Goal: Task Accomplishment & Management: Complete application form

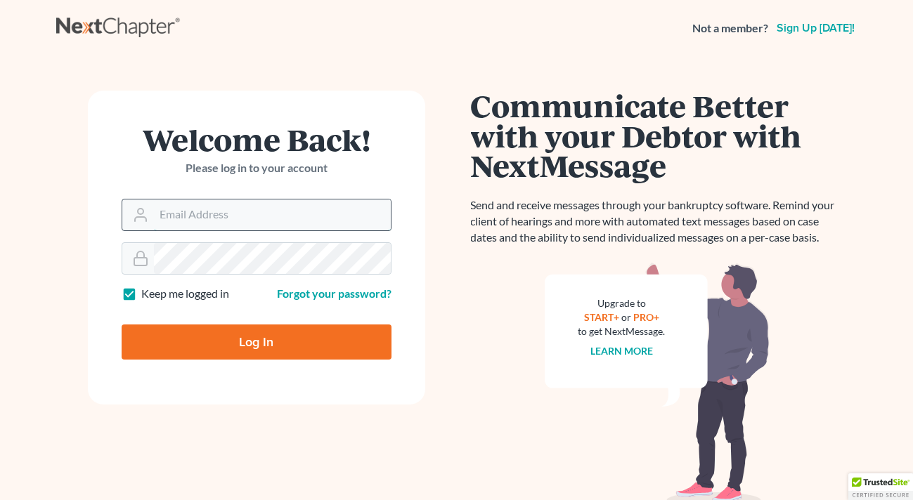
type input "scp@stlbankruptcyfirm.com"
click at [224, 343] on input "Log In" at bounding box center [257, 342] width 270 height 35
type input "Thinking..."
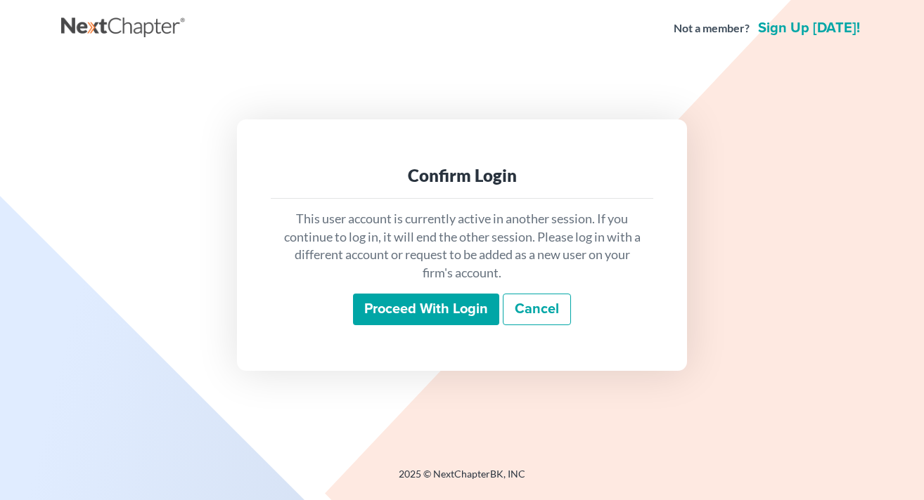
click at [427, 308] on input "Proceed with login" at bounding box center [426, 310] width 146 height 32
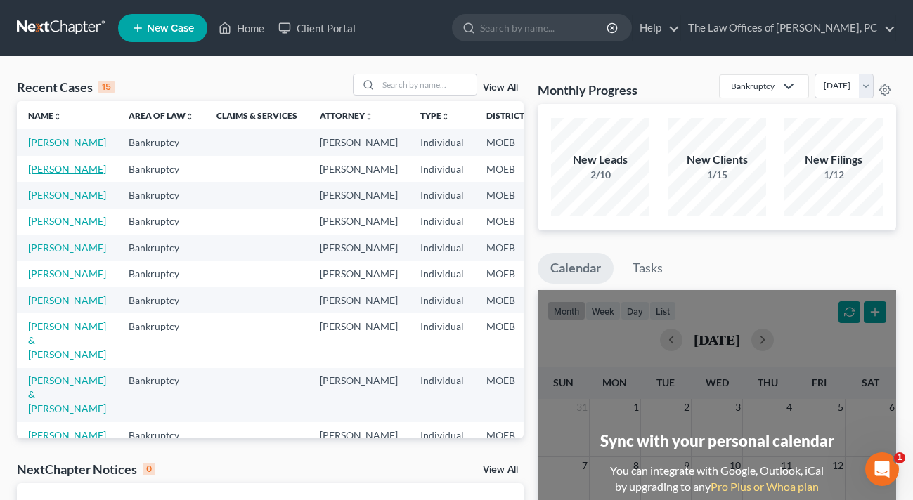
click at [48, 175] on link "[PERSON_NAME]" at bounding box center [67, 169] width 78 height 12
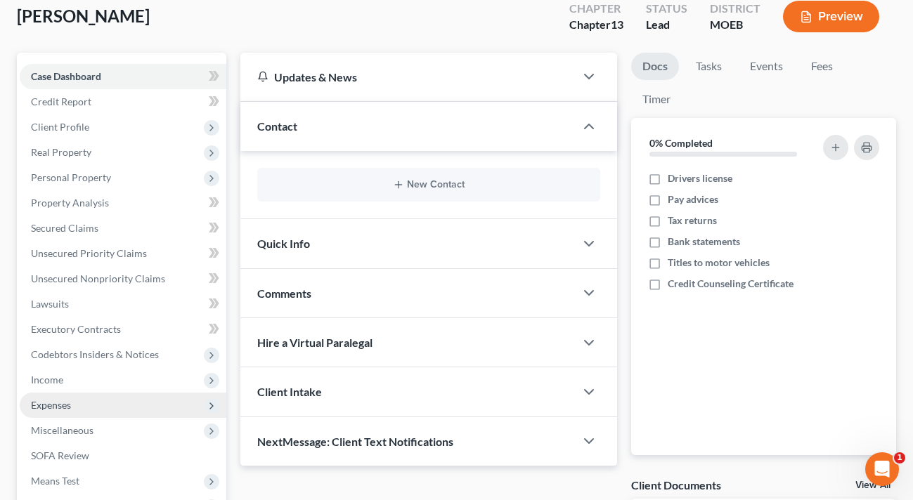
scroll to position [93, 0]
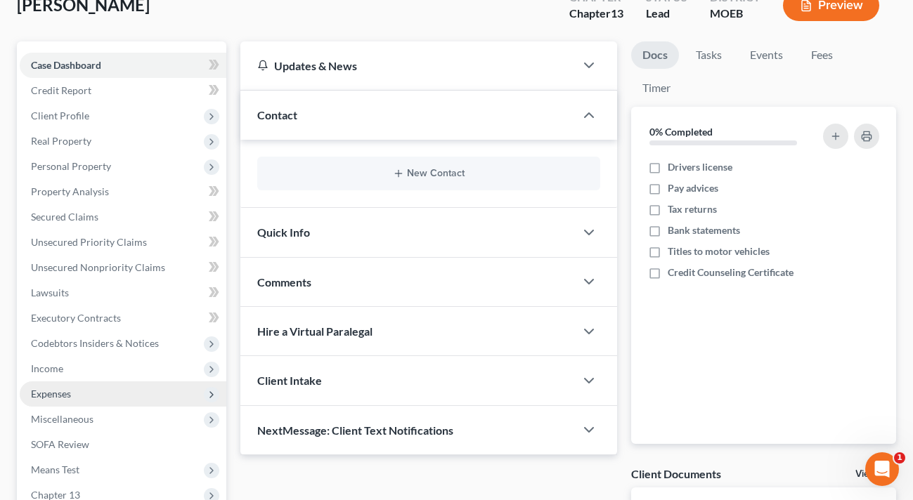
click at [74, 395] on span "Expenses" at bounding box center [123, 394] width 207 height 25
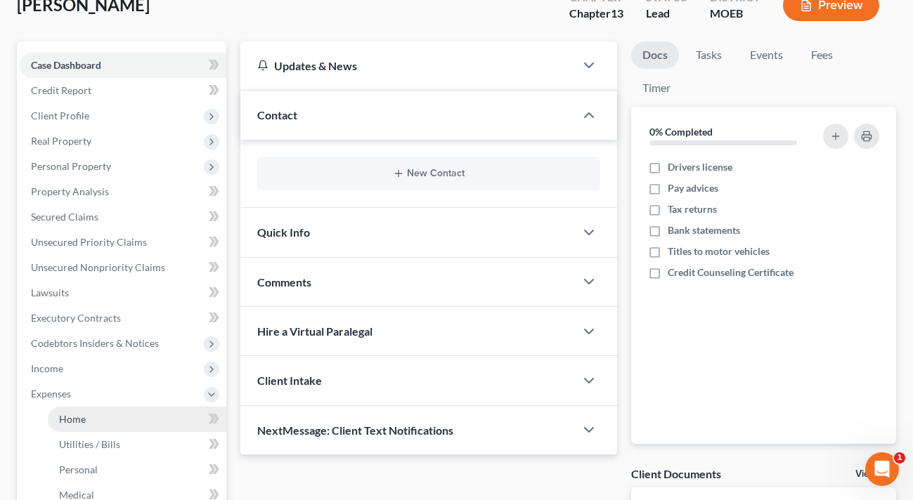
click at [75, 421] on span "Home" at bounding box center [72, 419] width 27 height 12
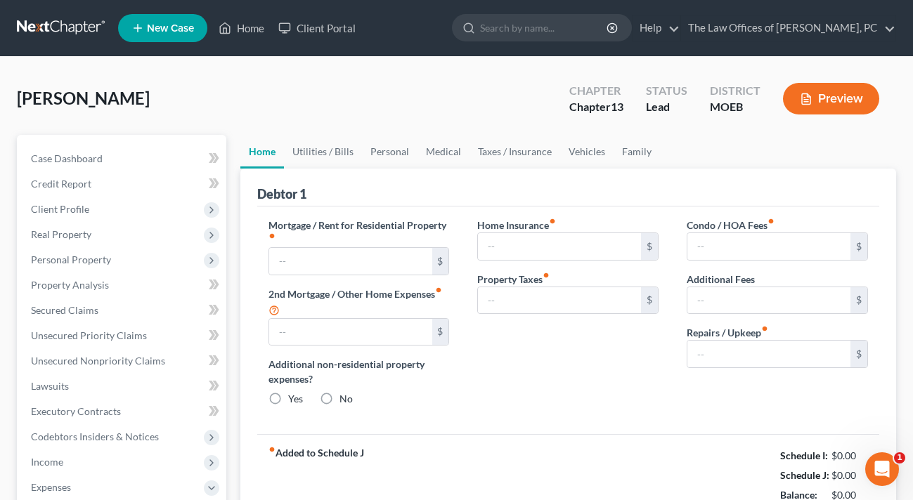
type input "1,500.00"
type input "0.00"
radio input "true"
type input "0.00"
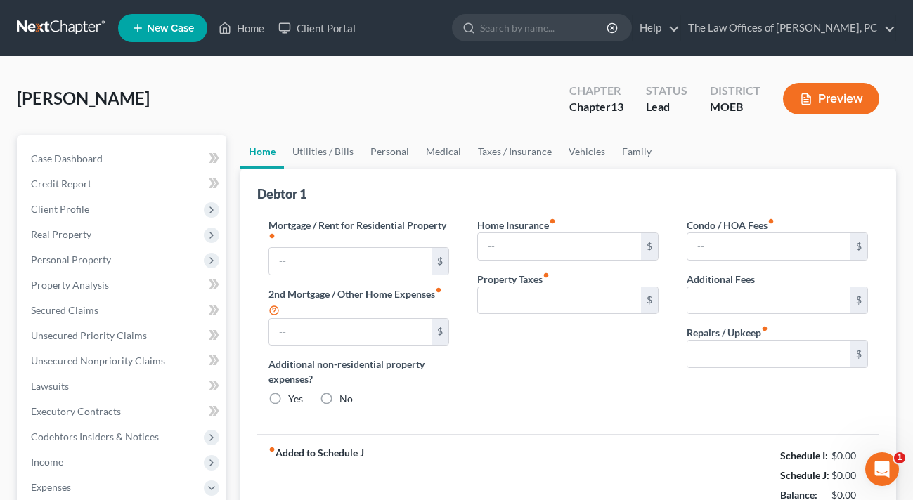
type input "0.00"
click at [739, 346] on input "0.00" at bounding box center [768, 354] width 163 height 27
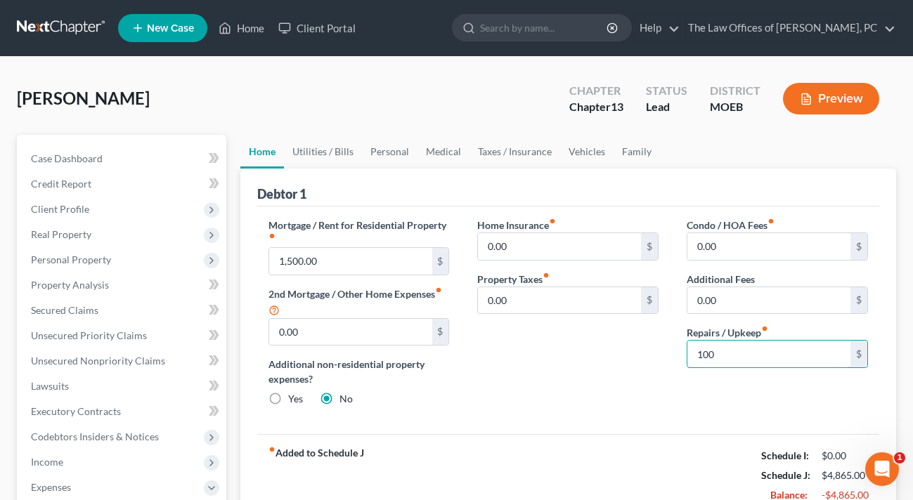
type input "100"
click at [526, 401] on div "Home Insurance fiber_manual_record 0.00 $ Property Taxes fiber_manual_record 0.…" at bounding box center [567, 318] width 209 height 200
click at [330, 154] on link "Utilities / Bills" at bounding box center [323, 152] width 78 height 34
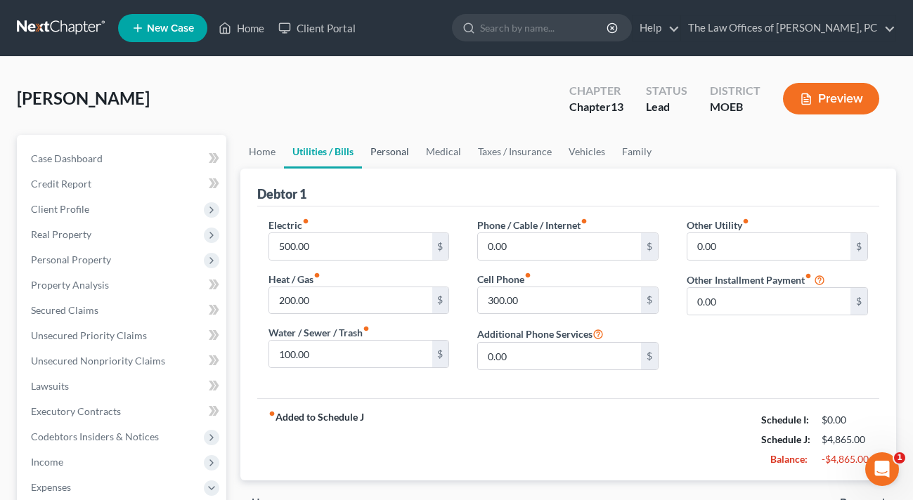
click at [387, 148] on link "Personal" at bounding box center [390, 152] width 56 height 34
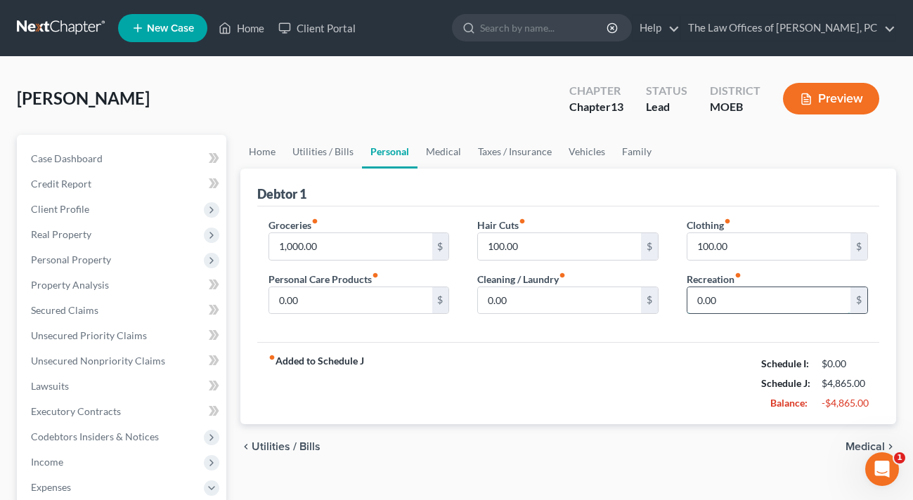
click at [752, 309] on input "0.00" at bounding box center [768, 300] width 163 height 27
type input "200"
click at [739, 226] on div "Clothing fiber_manual_record 100.00 $" at bounding box center [777, 239] width 181 height 43
click at [551, 247] on input "100.00" at bounding box center [559, 246] width 163 height 27
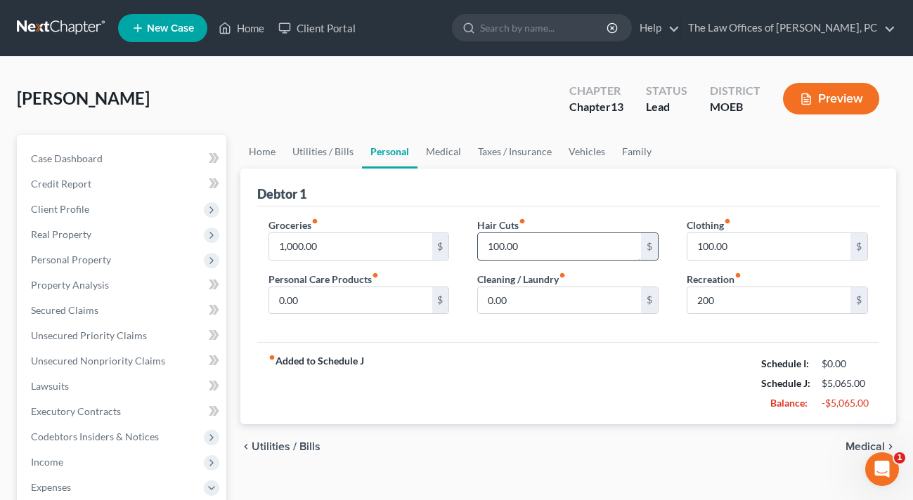
click at [551, 247] on input "100.00" at bounding box center [559, 246] width 163 height 27
click at [349, 309] on input "0.00" at bounding box center [350, 300] width 163 height 27
type input "100"
click at [441, 148] on link "Medical" at bounding box center [444, 152] width 52 height 34
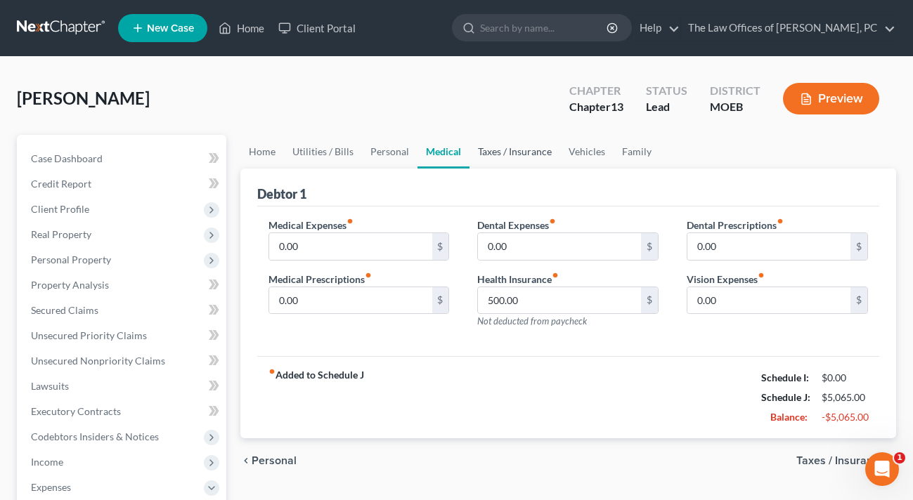
click at [499, 150] on link "Taxes / Insurance" at bounding box center [515, 152] width 91 height 34
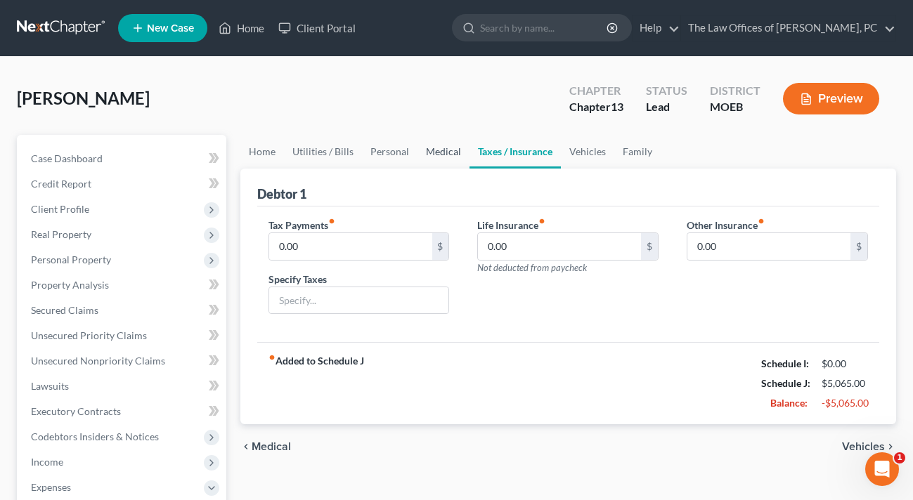
click at [449, 155] on link "Medical" at bounding box center [444, 152] width 52 height 34
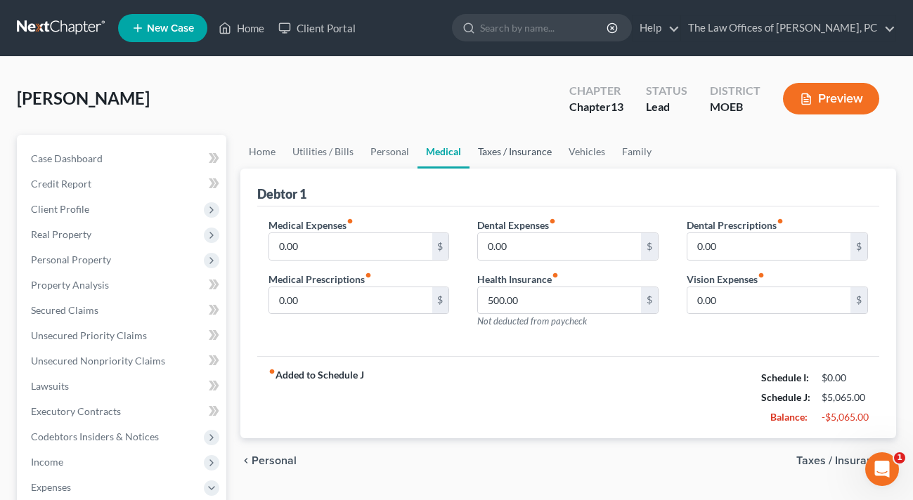
click at [525, 148] on link "Taxes / Insurance" at bounding box center [515, 152] width 91 height 34
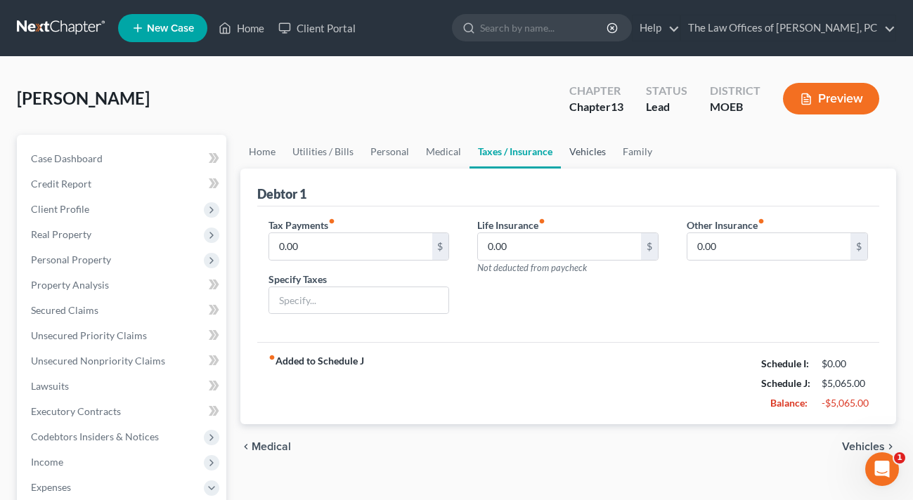
click at [598, 157] on link "Vehicles" at bounding box center [587, 152] width 53 height 34
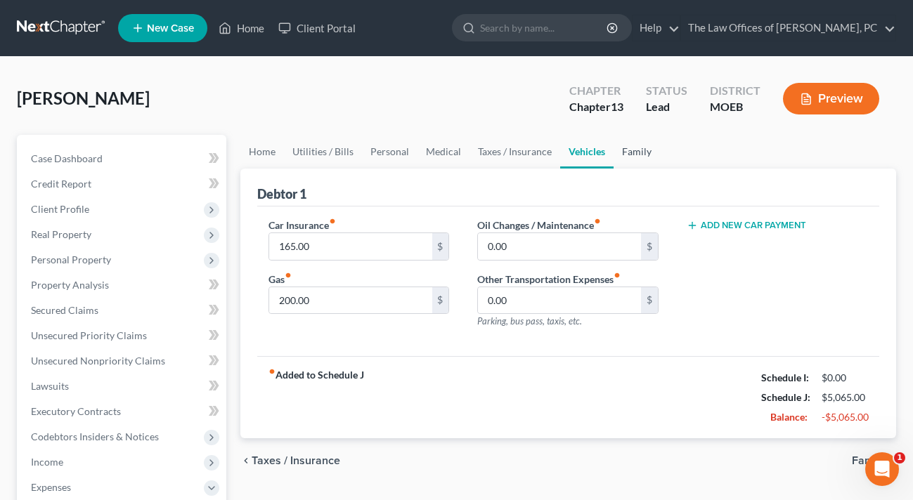
click at [646, 155] on link "Family" at bounding box center [637, 152] width 46 height 34
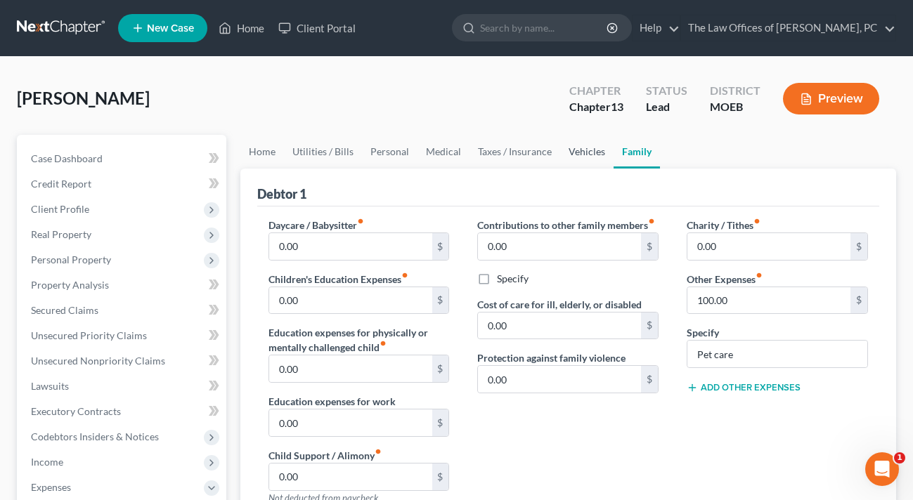
click at [572, 153] on link "Vehicles" at bounding box center [586, 152] width 53 height 34
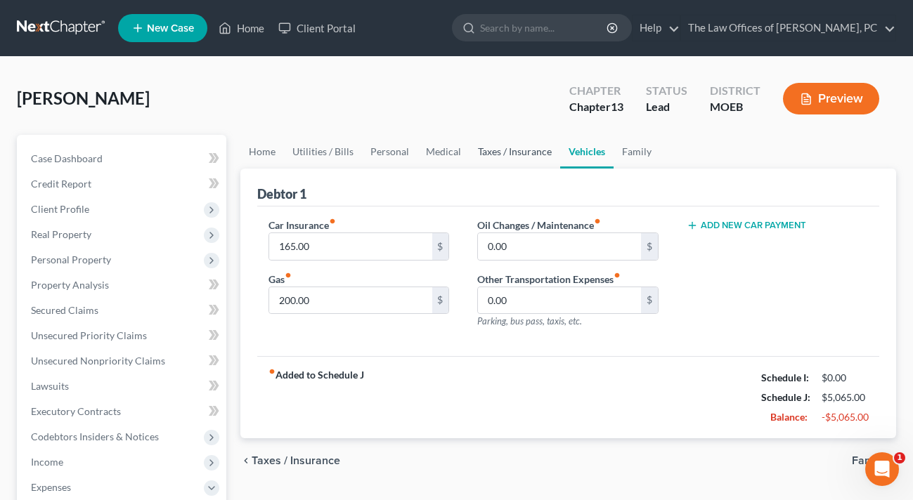
click at [538, 152] on link "Taxes / Insurance" at bounding box center [515, 152] width 91 height 34
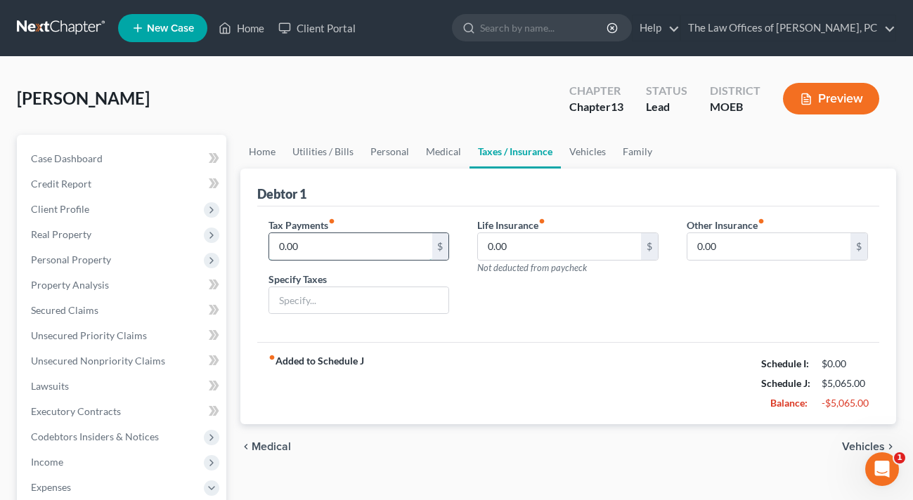
click at [328, 247] on input "0.00" at bounding box center [350, 246] width 163 height 27
type input "50"
click at [306, 287] on input "text" at bounding box center [359, 300] width 180 height 27
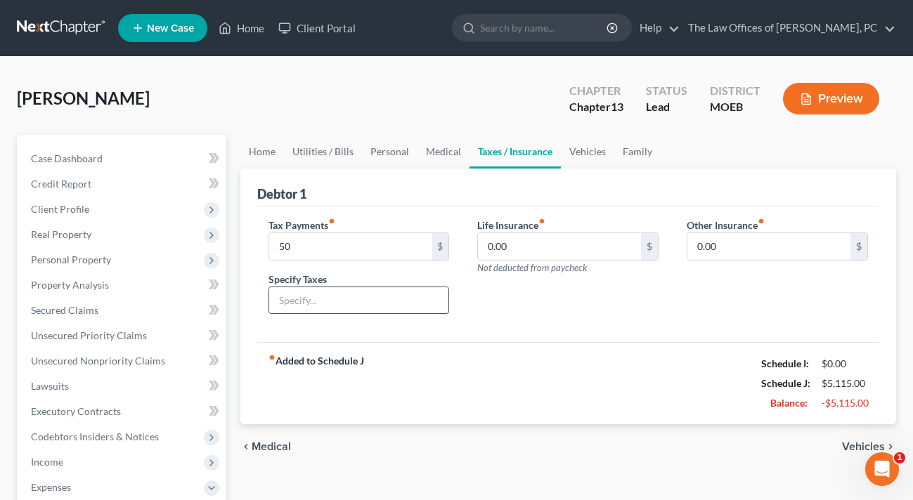
type input "property tax"
click at [537, 349] on div "fiber_manual_record Added to Schedule J Schedule I: $0.00 Schedule J: $5,115.00…" at bounding box center [568, 383] width 622 height 82
click at [258, 150] on link "Home" at bounding box center [262, 152] width 44 height 34
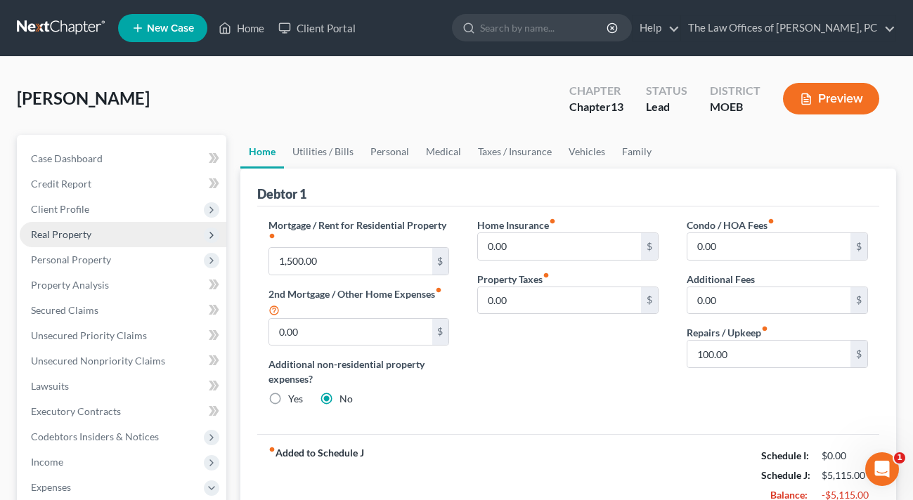
click at [67, 239] on span "Real Property" at bounding box center [61, 234] width 60 height 12
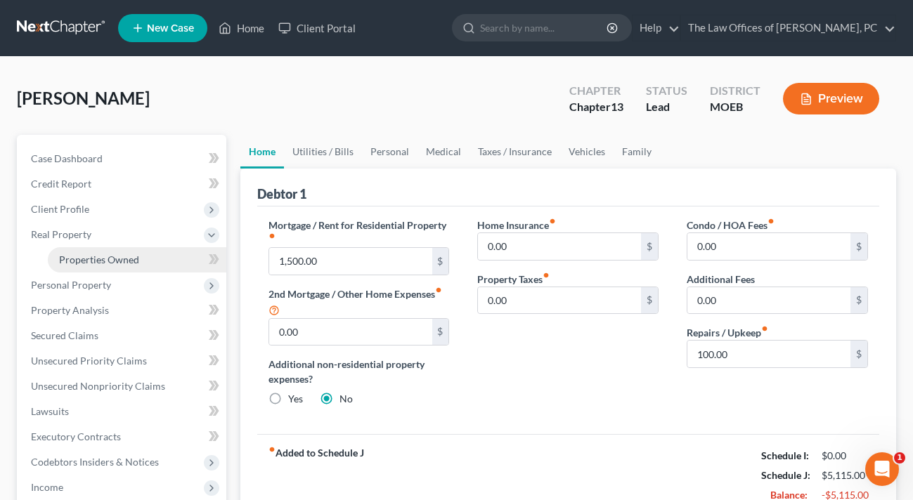
click at [71, 249] on link "Properties Owned" at bounding box center [137, 259] width 179 height 25
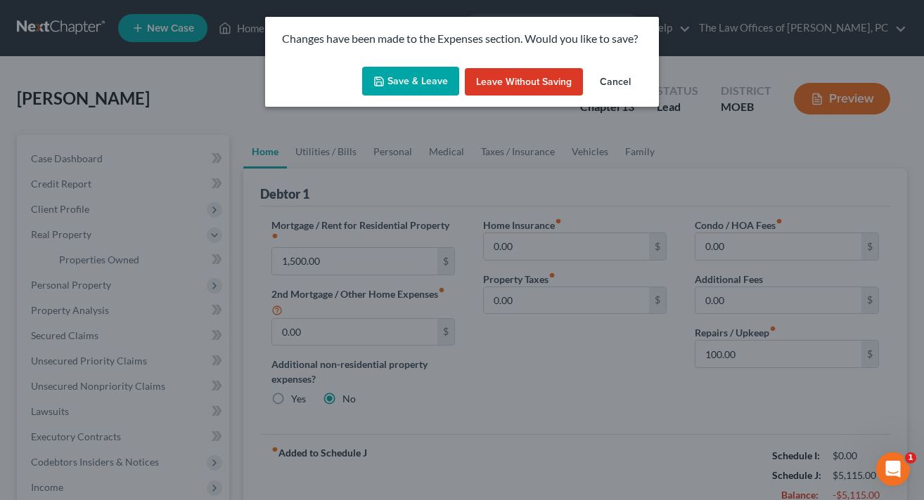
click at [432, 83] on button "Save & Leave" at bounding box center [410, 82] width 97 height 30
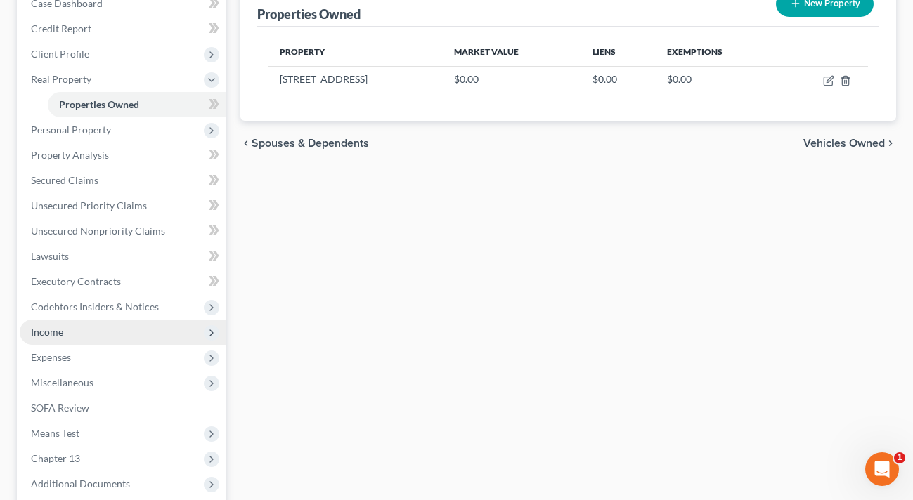
scroll to position [164, 0]
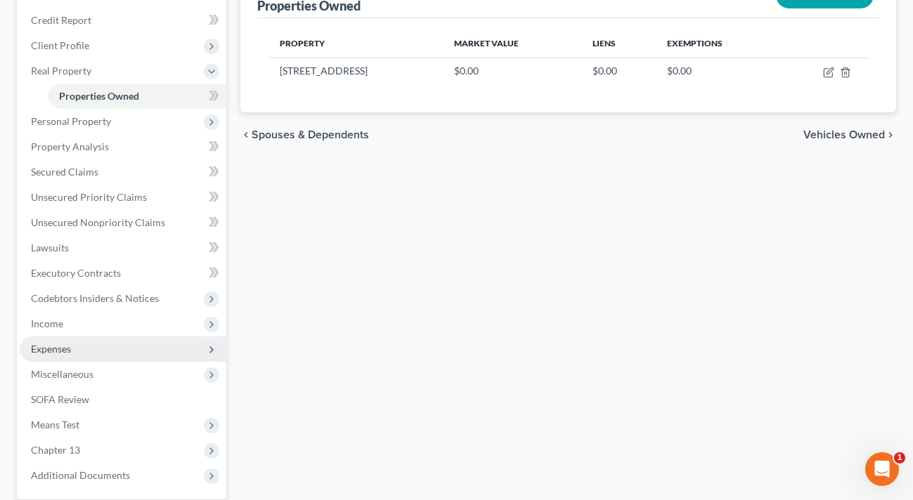
click at [86, 351] on span "Expenses" at bounding box center [123, 349] width 207 height 25
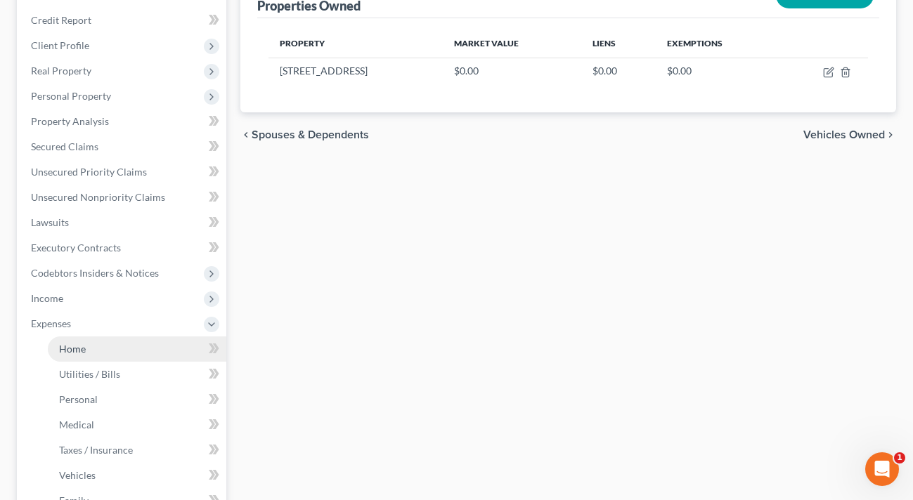
click at [100, 345] on link "Home" at bounding box center [137, 349] width 179 height 25
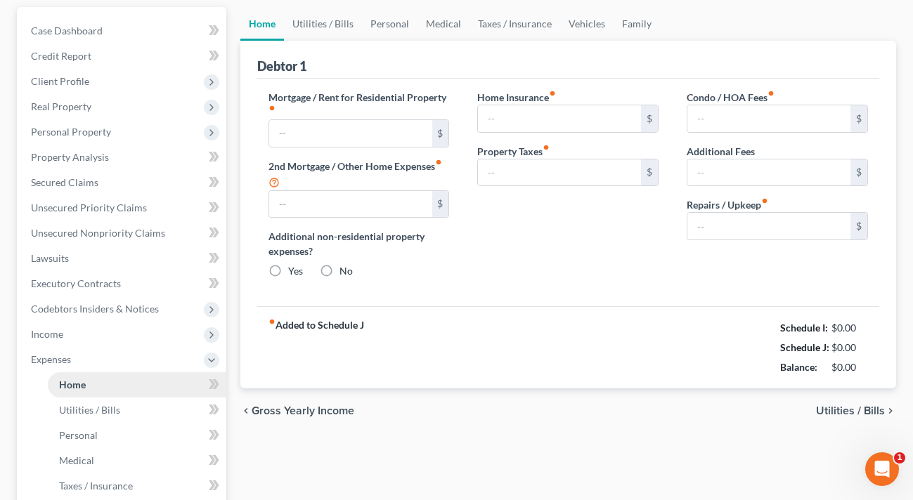
scroll to position [42, 0]
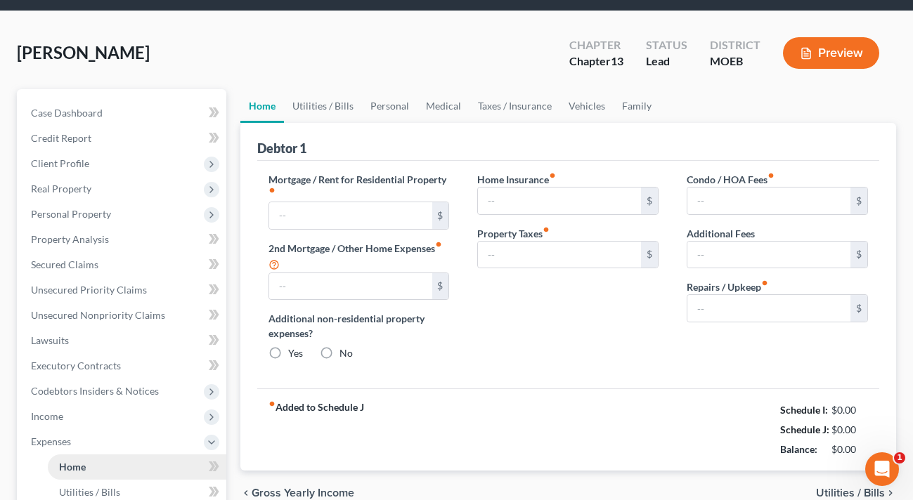
type input "1,500.00"
type input "0.00"
radio input "true"
type input "0.00"
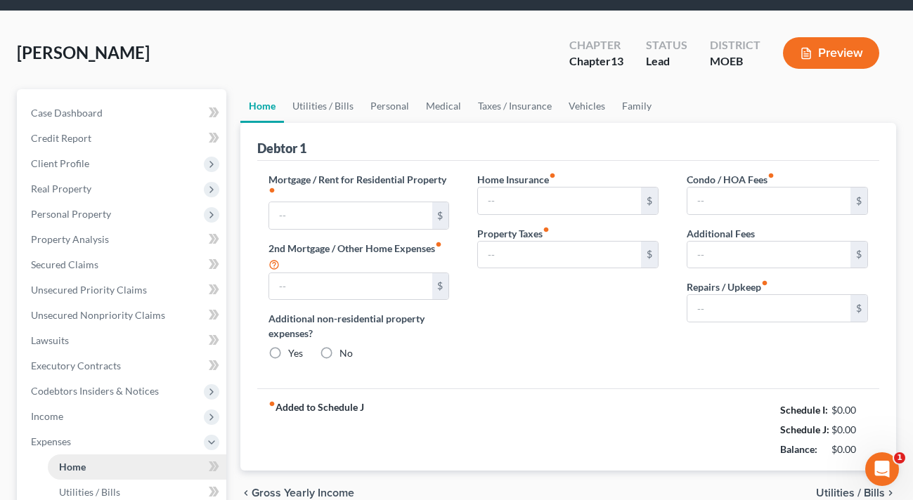
type input "0.00"
type input "100.00"
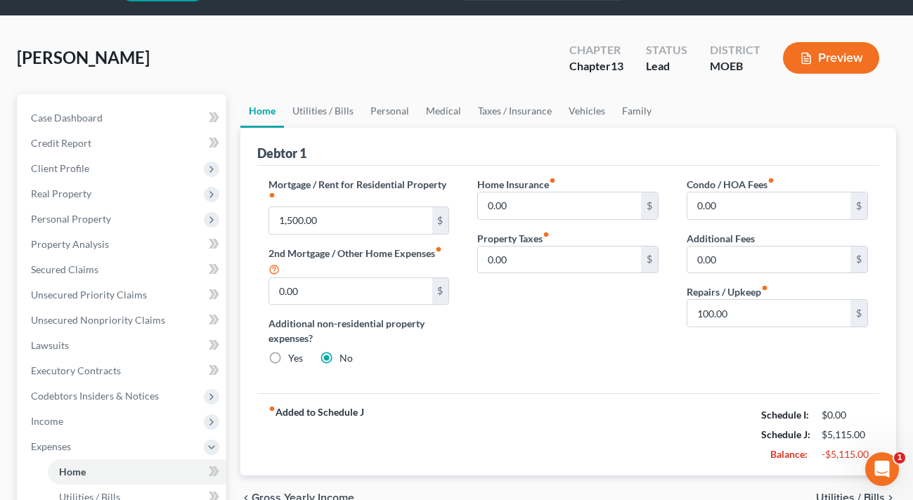
scroll to position [46, 0]
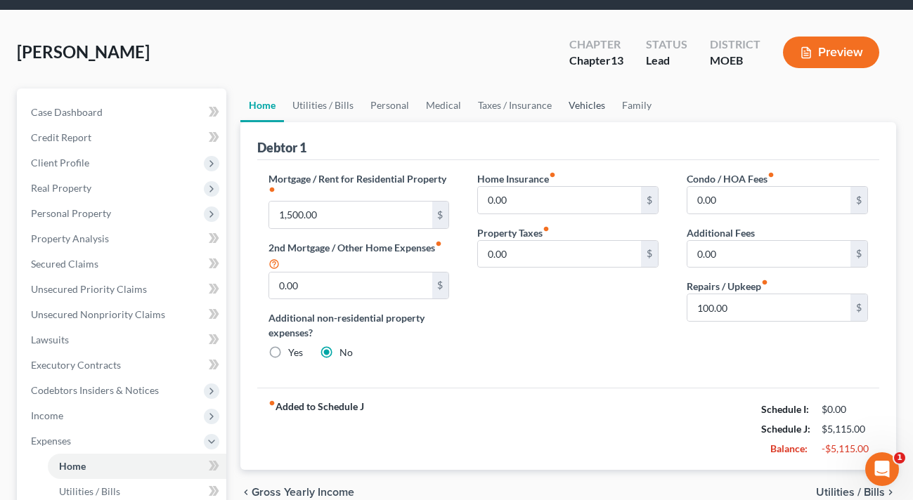
click at [574, 102] on link "Vehicles" at bounding box center [586, 106] width 53 height 34
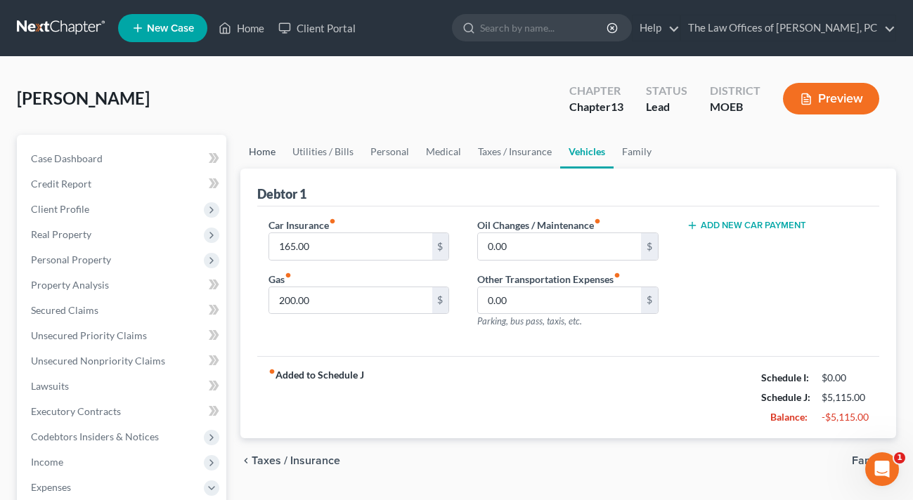
click at [268, 160] on link "Home" at bounding box center [262, 152] width 44 height 34
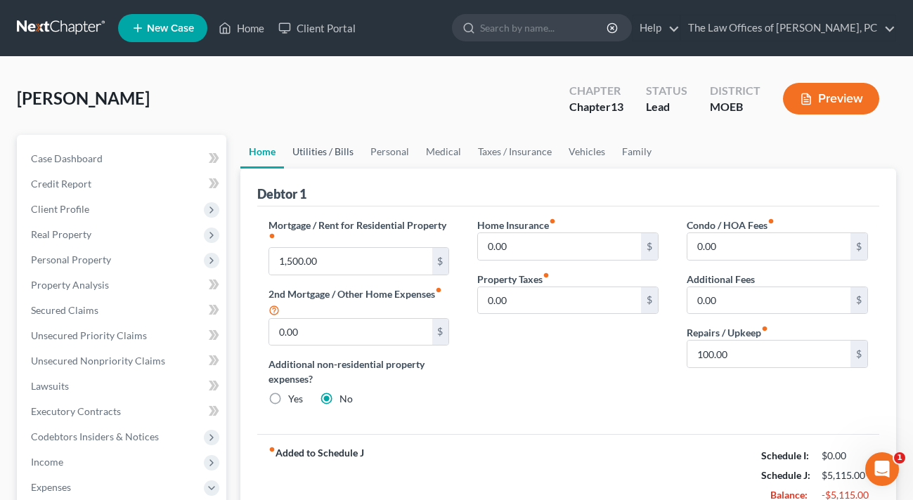
click at [306, 155] on link "Utilities / Bills" at bounding box center [323, 152] width 78 height 34
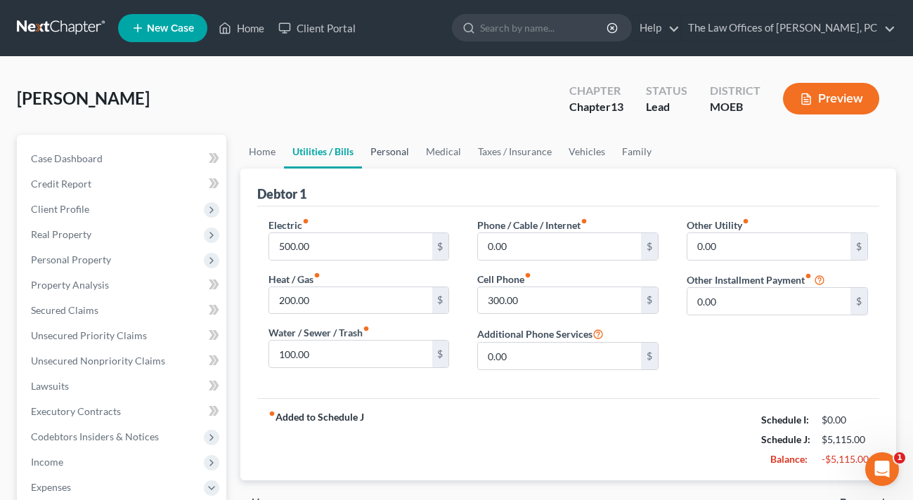
click at [381, 155] on link "Personal" at bounding box center [390, 152] width 56 height 34
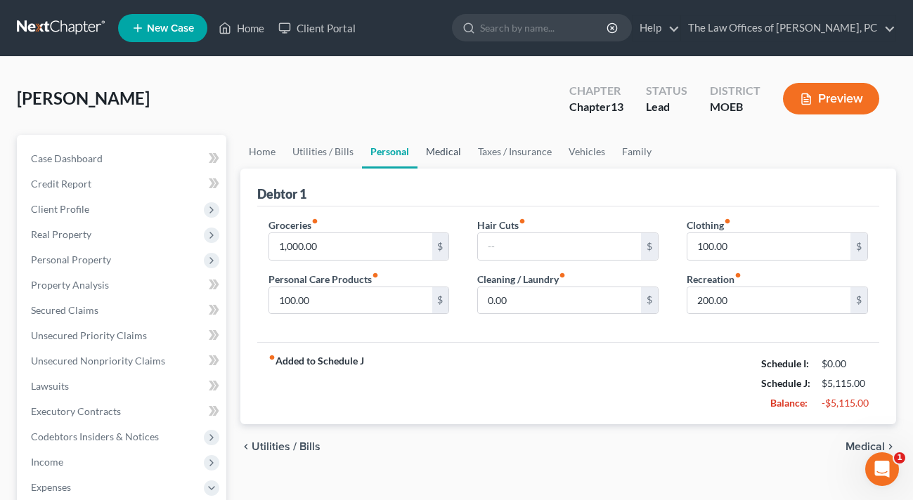
click at [458, 150] on link "Medical" at bounding box center [444, 152] width 52 height 34
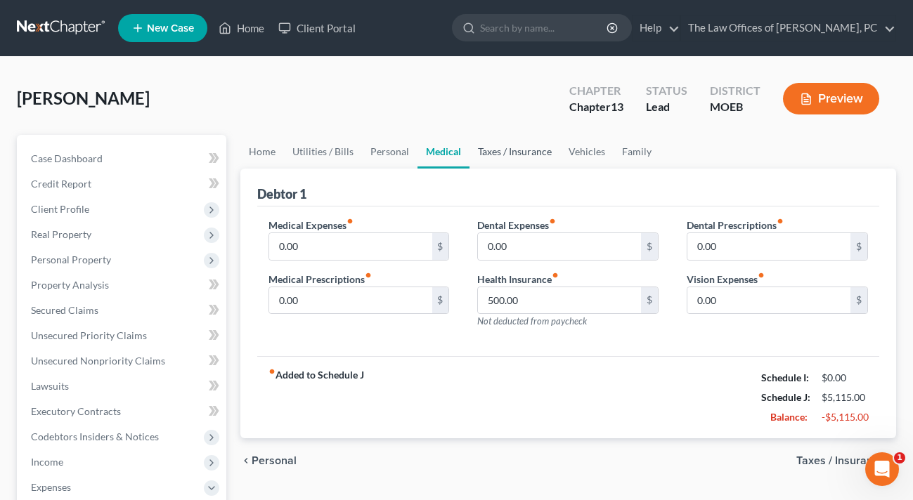
click at [485, 147] on link "Taxes / Insurance" at bounding box center [515, 152] width 91 height 34
